Goal: Feedback & Contribution: Submit feedback/report problem

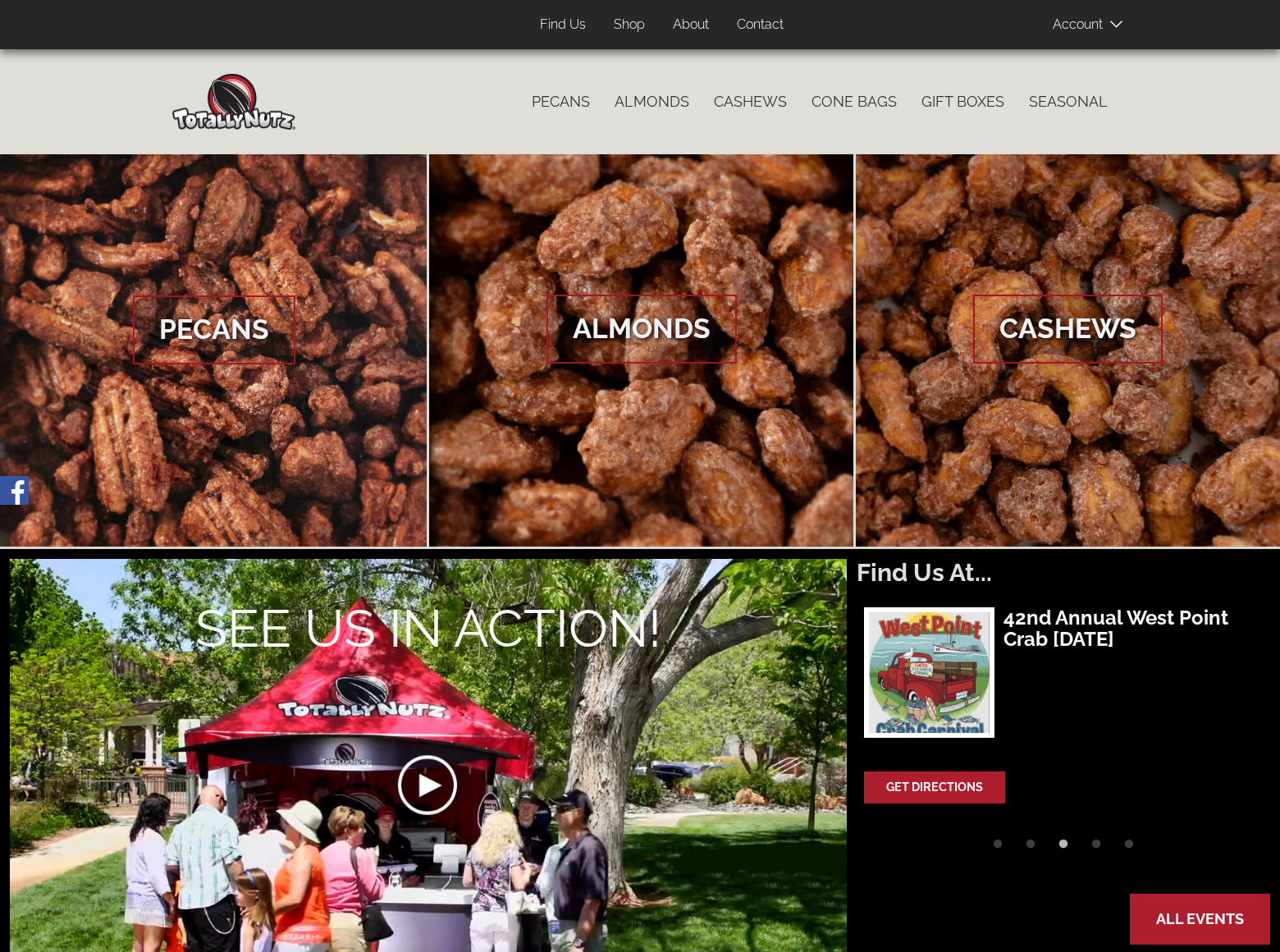
scroll to position [986, 0]
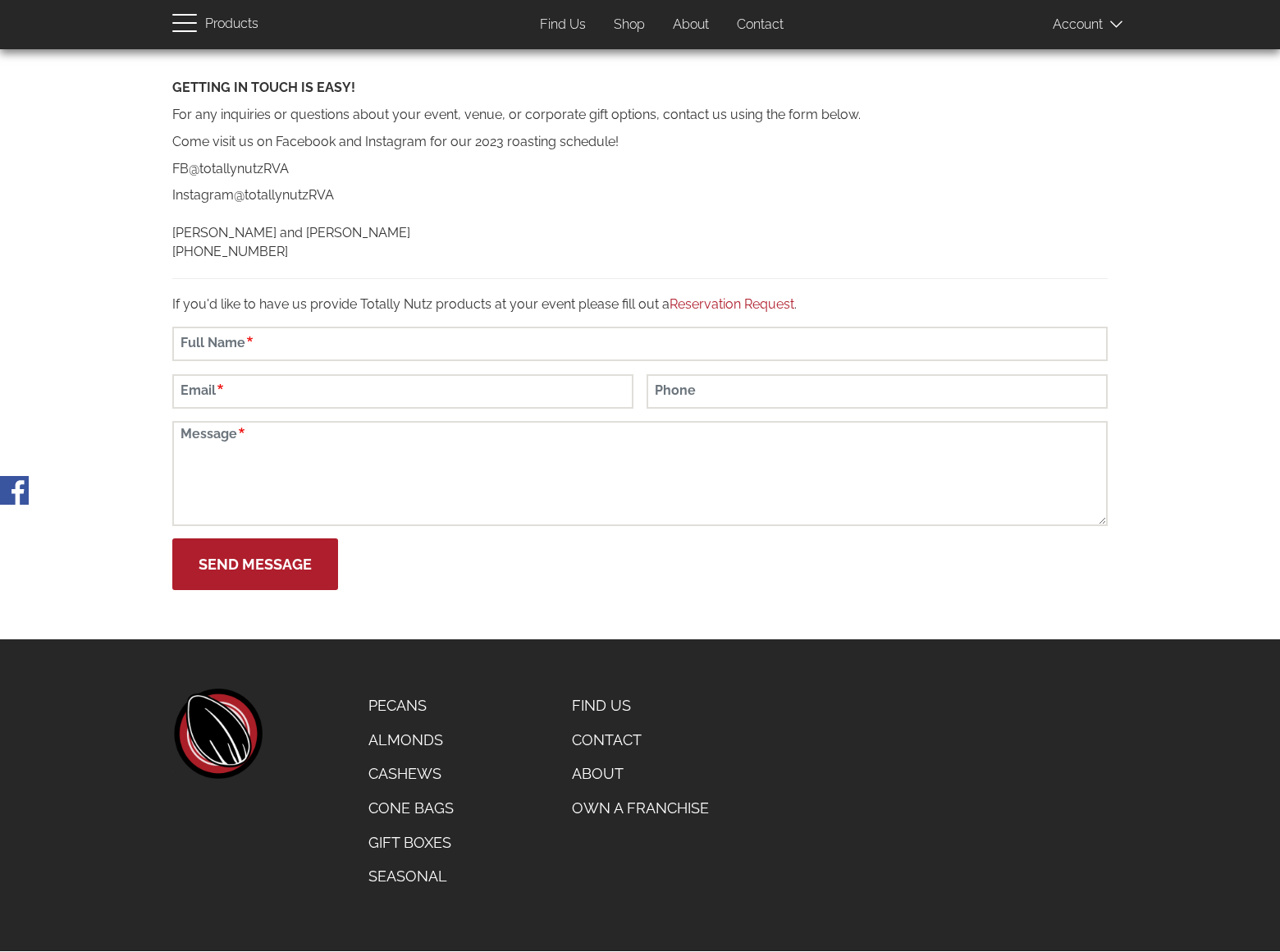
scroll to position [52, 0]
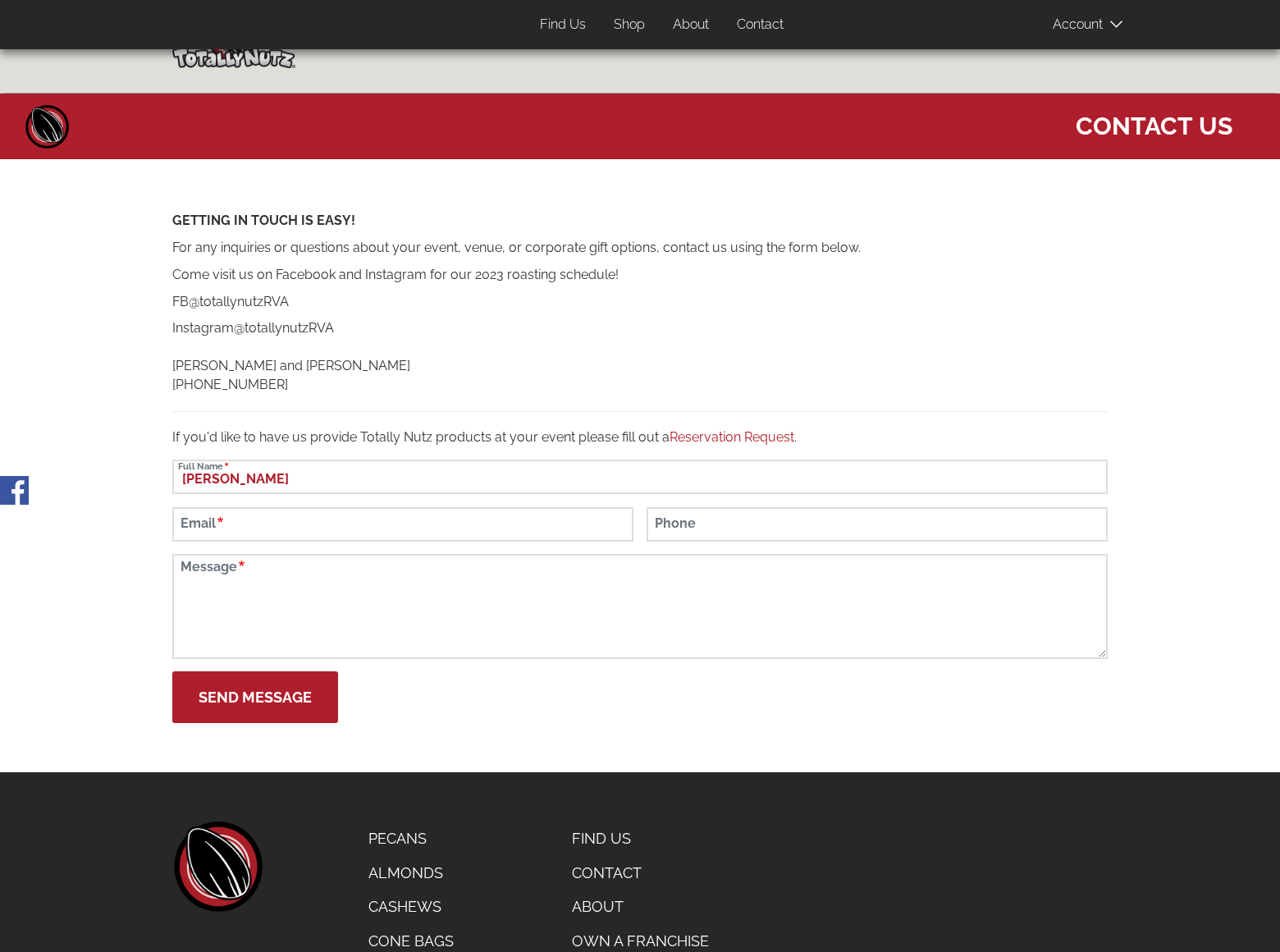
type input "[PERSON_NAME]"
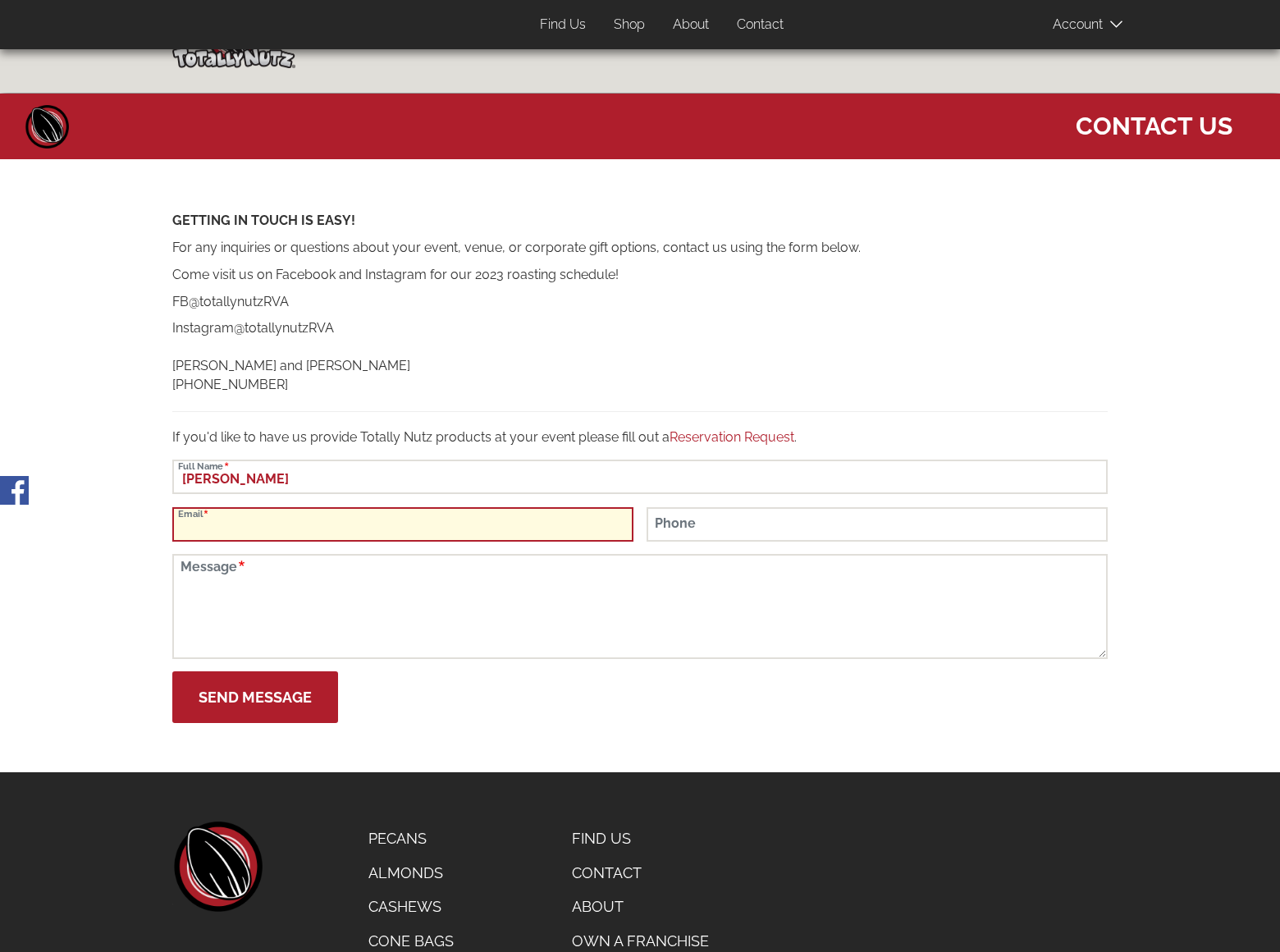
scroll to position [109, 0]
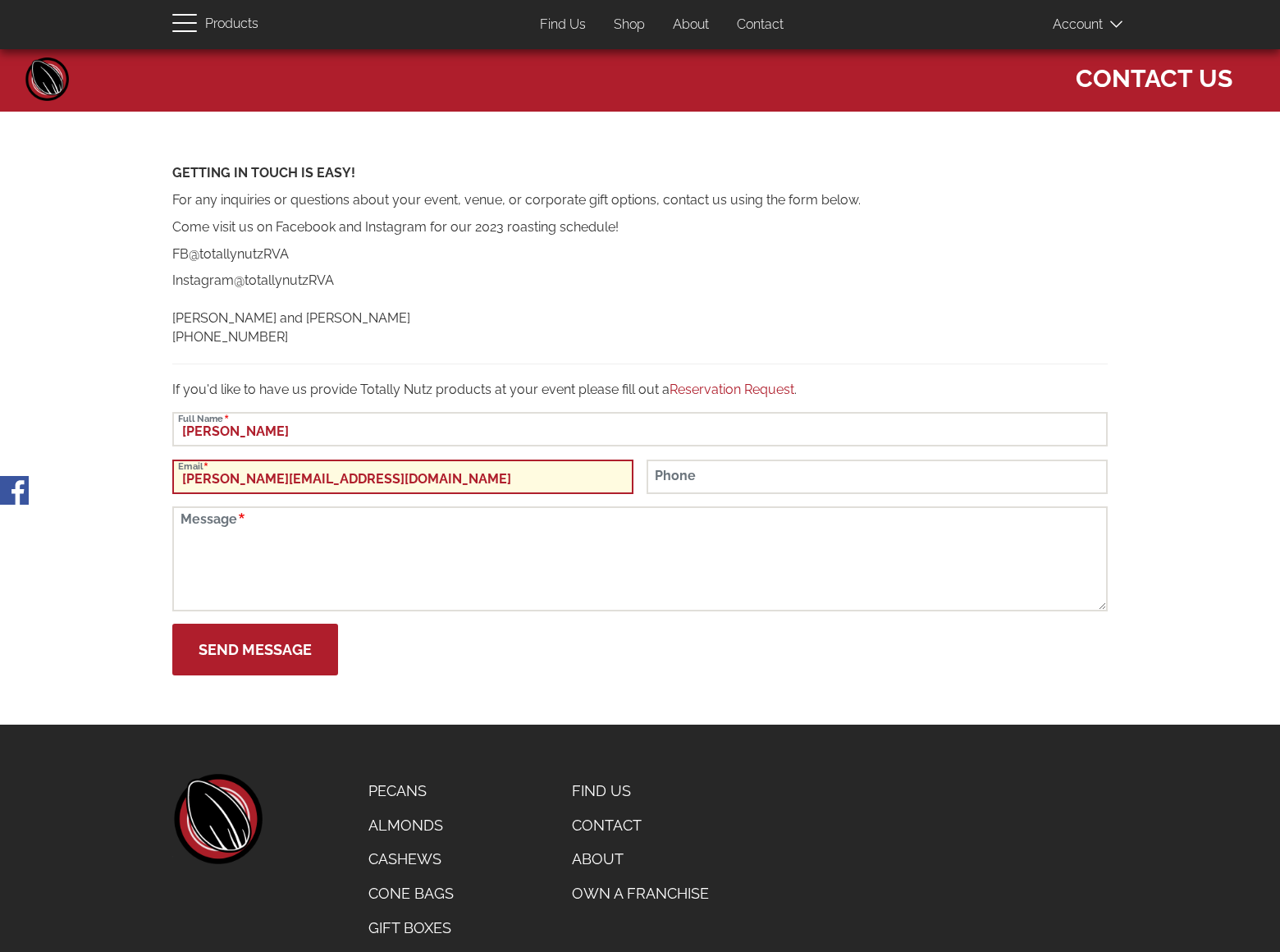
type input "gary-miller@dominatingkeywords.com"
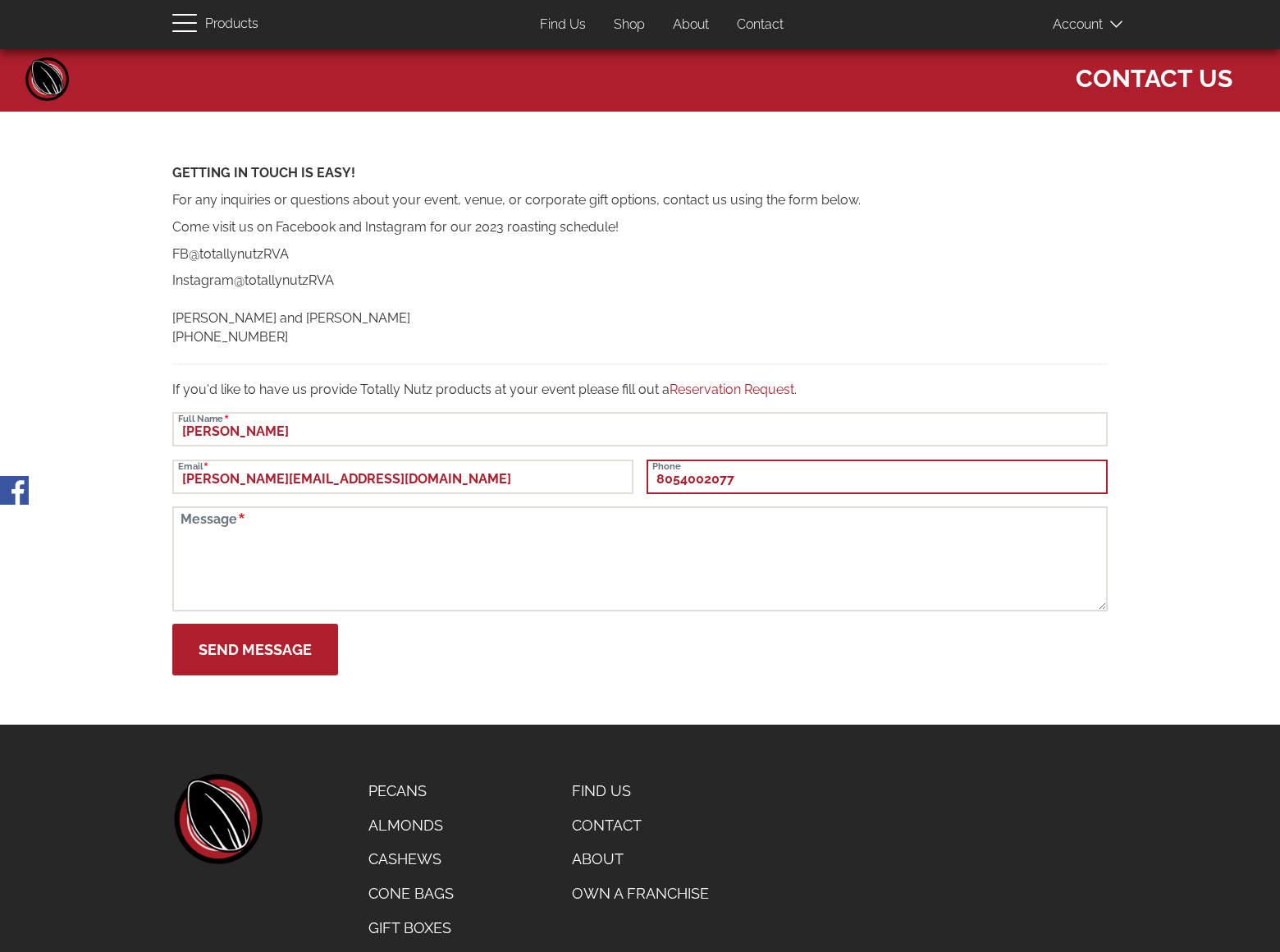
type input "8054002077"
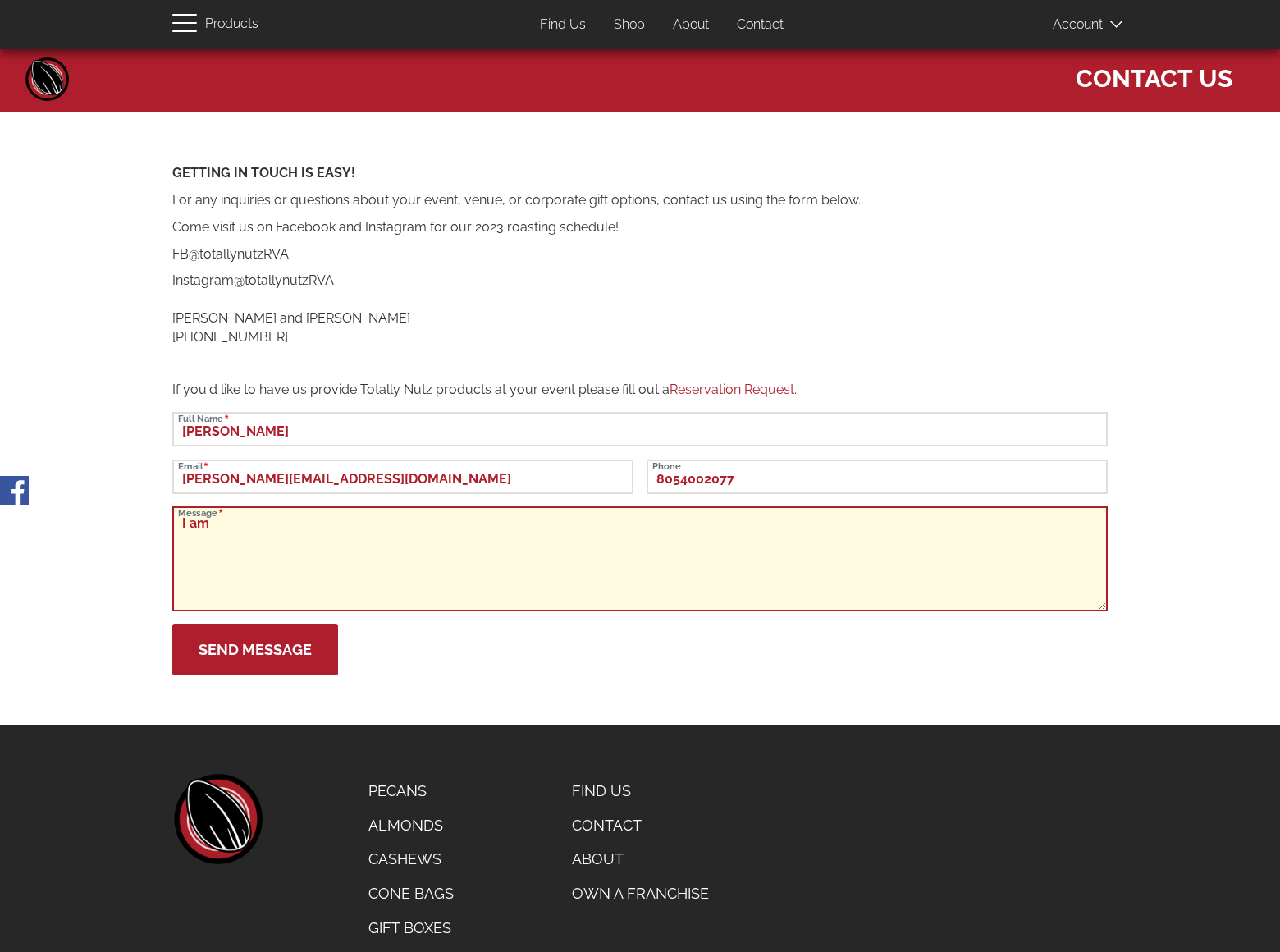
scroll to position [191, 0]
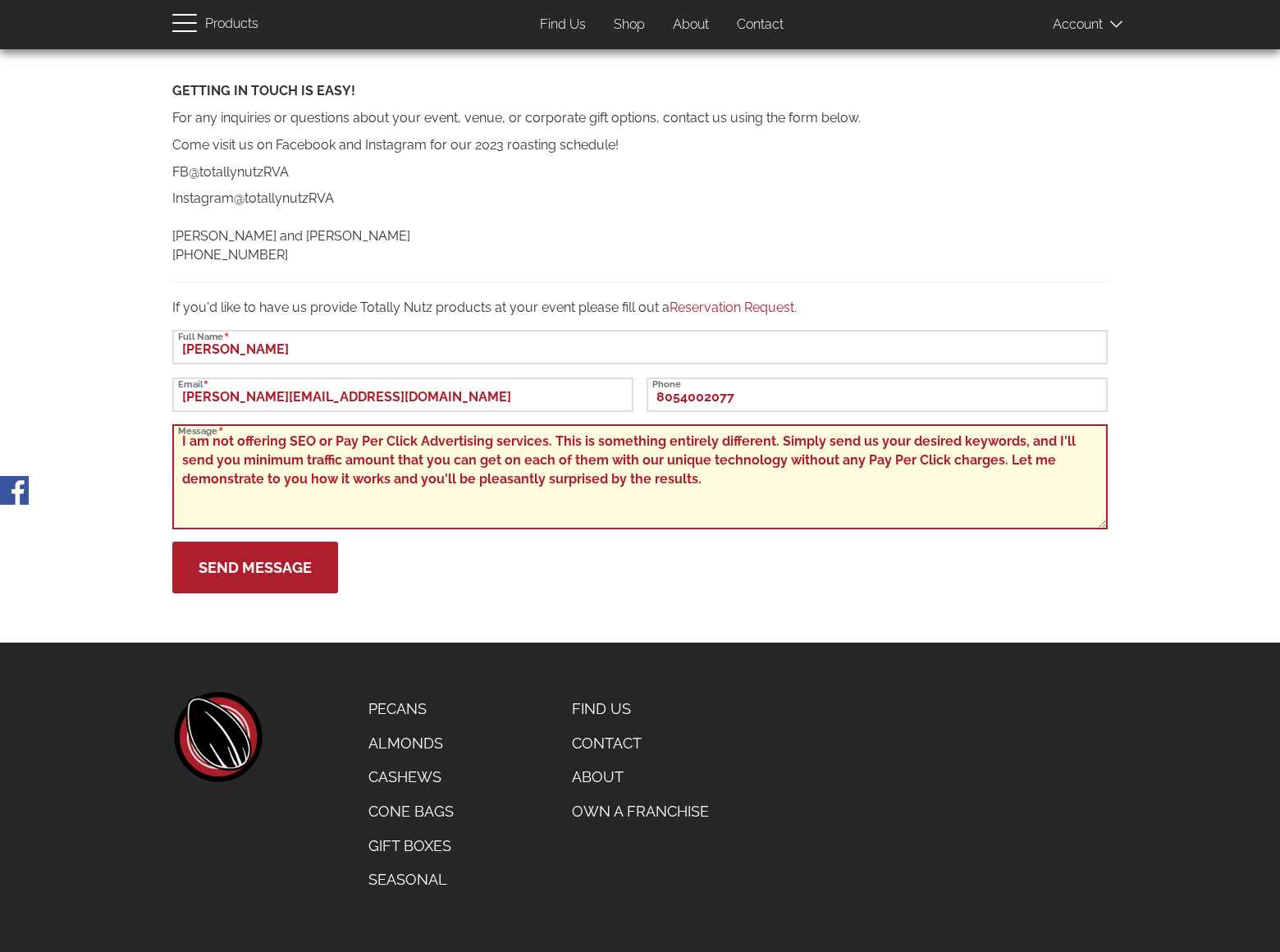
type textarea "I am not offering SEO or Pay Per Click Advertising services. This is something …"
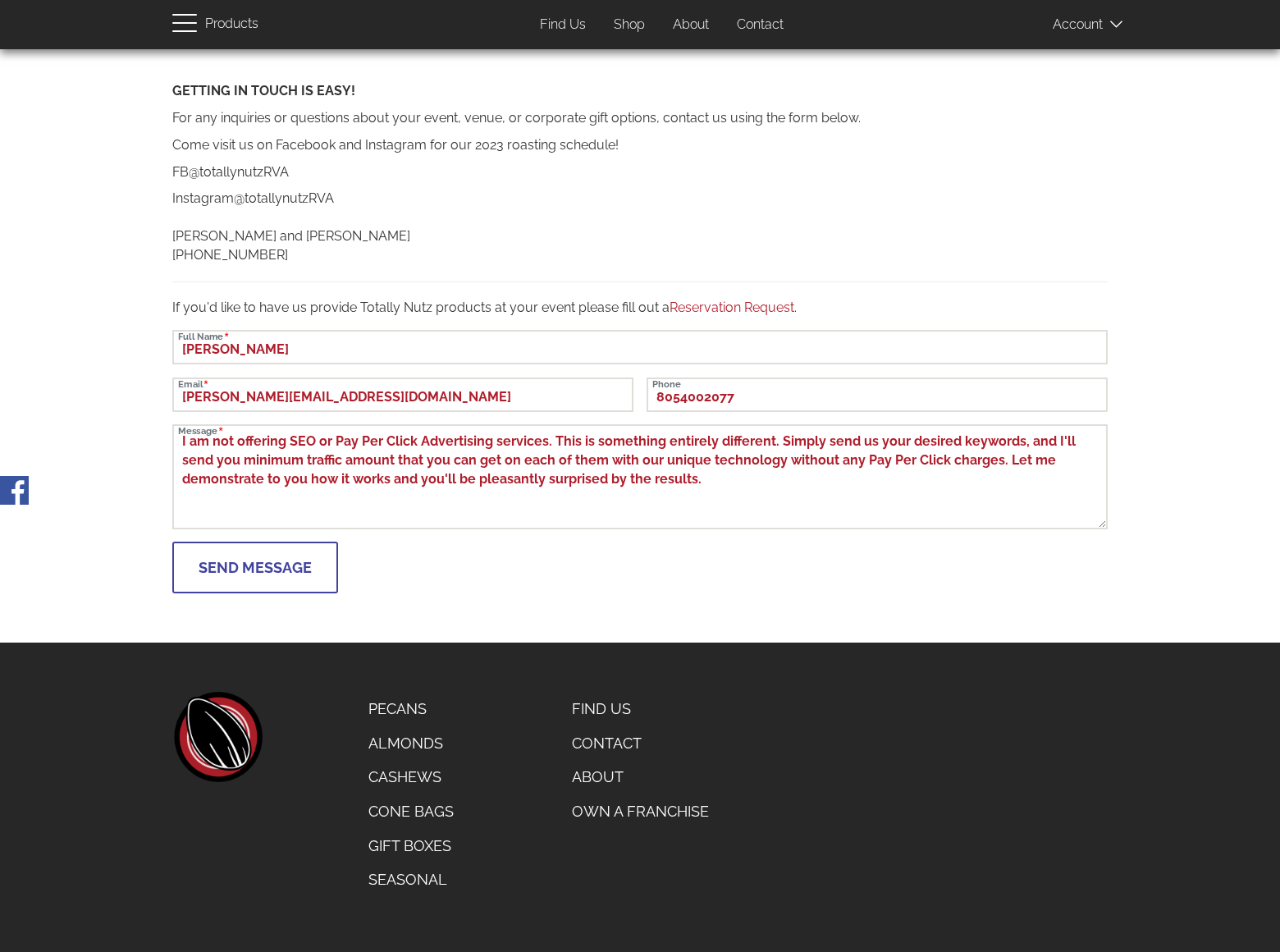
click at [255, 567] on button "Send Message" at bounding box center [256, 567] width 166 height 52
